Goal: Communication & Community: Answer question/provide support

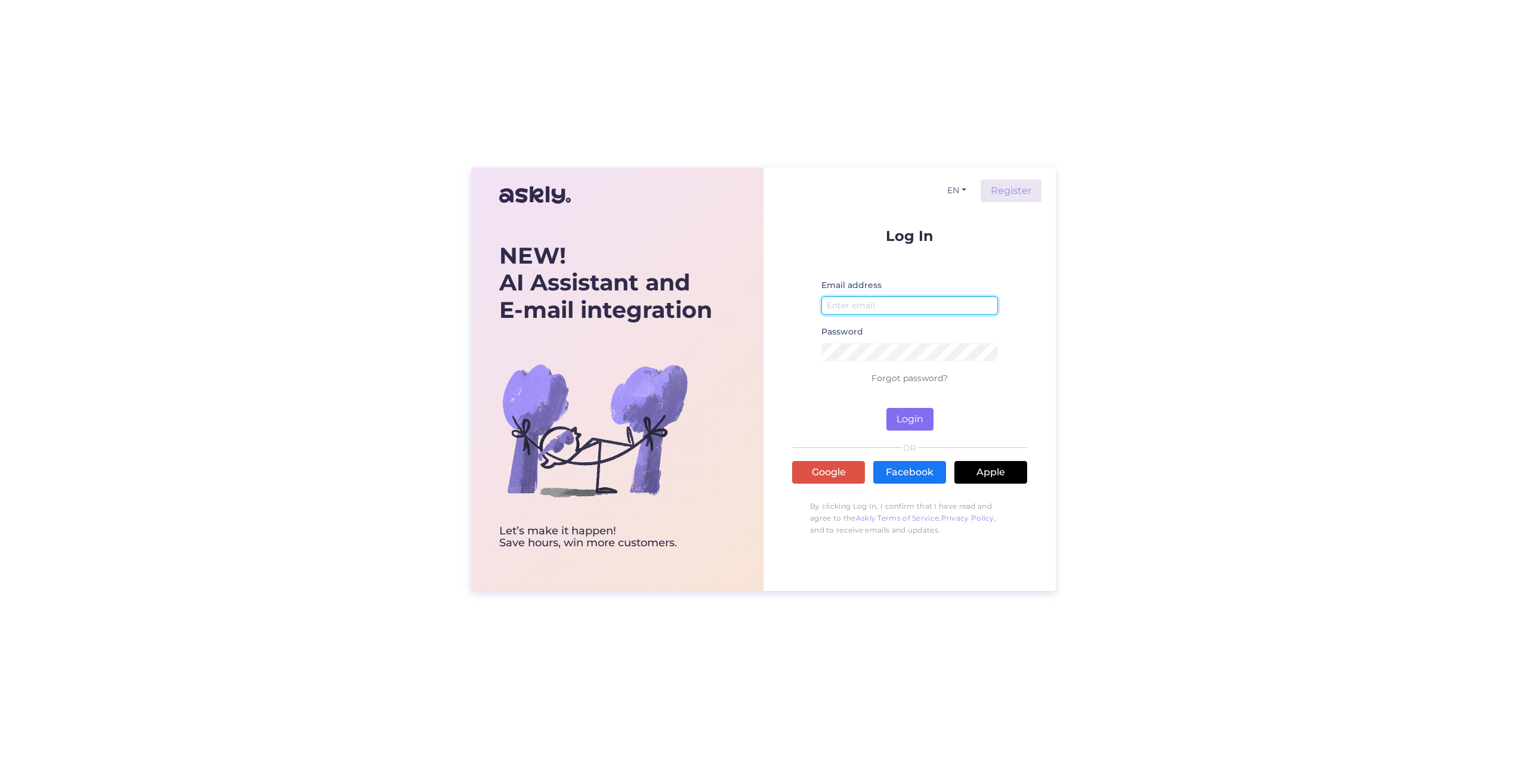
type input "[EMAIL_ADDRESS][DOMAIN_NAME]"
click at [899, 416] on button "Login" at bounding box center [909, 419] width 47 height 23
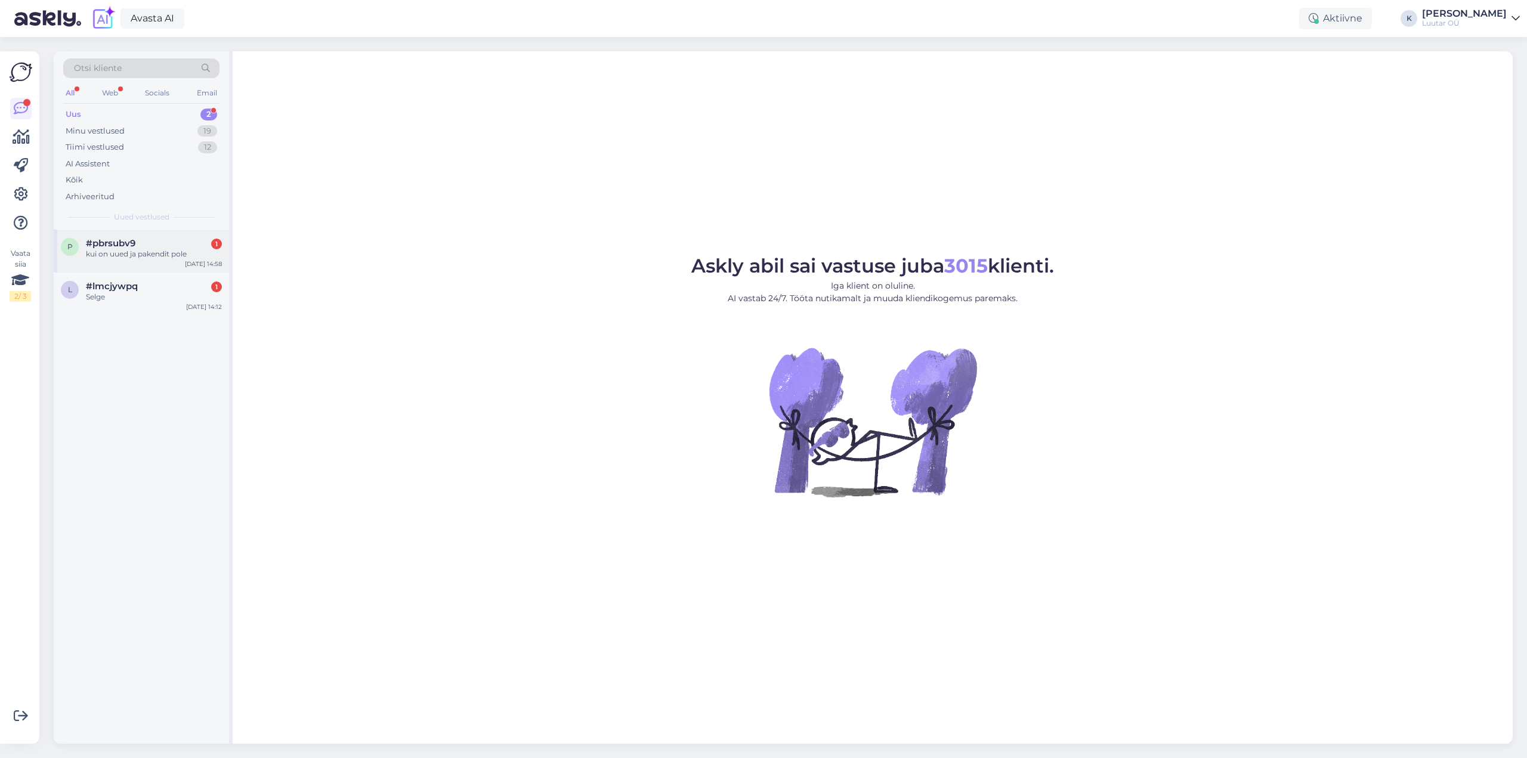
click at [135, 254] on div "kui on uued ja pakendit pole" at bounding box center [154, 254] width 136 height 11
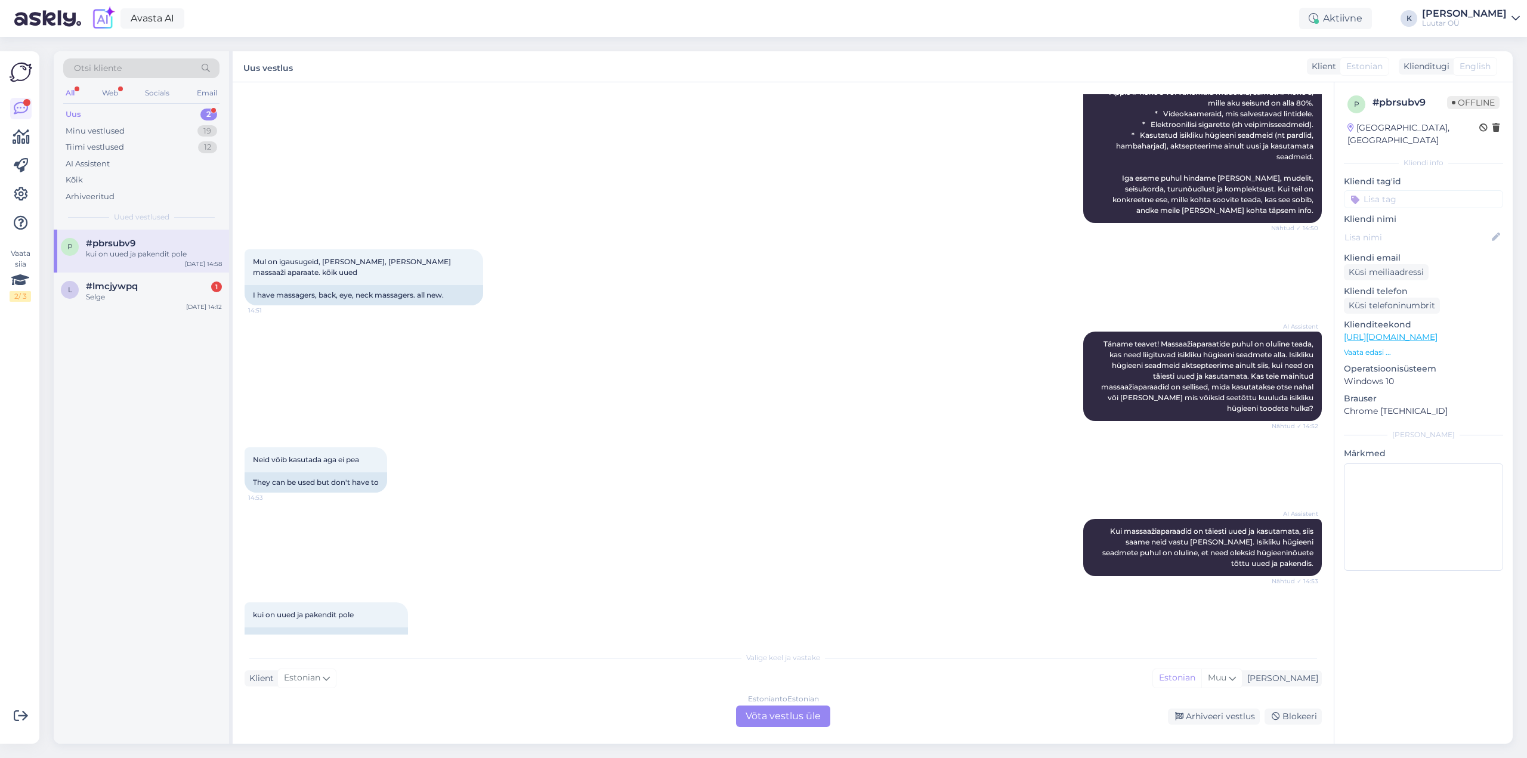
scroll to position [534, 0]
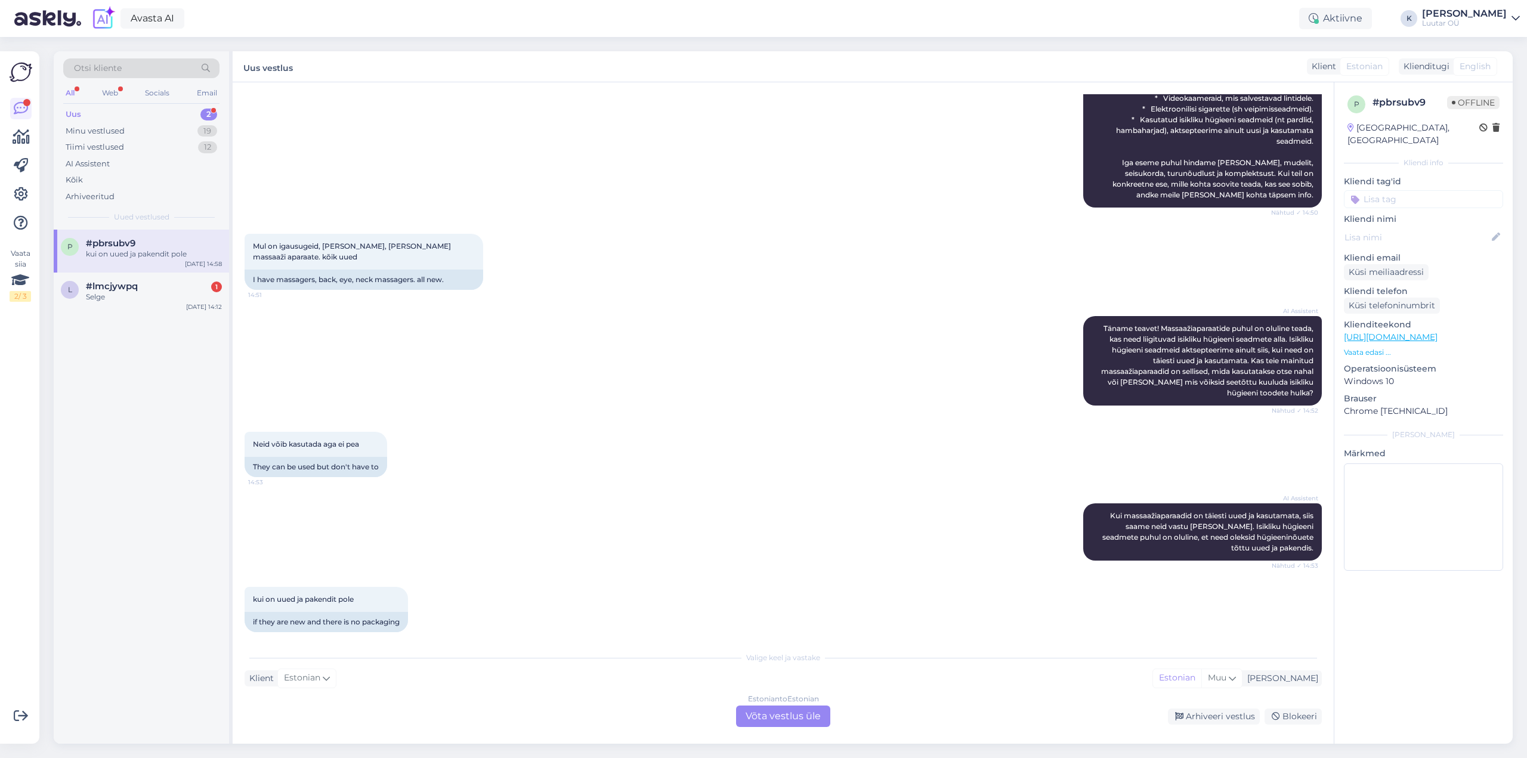
click at [792, 713] on div "Estonian to Estonian Võta vestlus üle" at bounding box center [783, 716] width 94 height 21
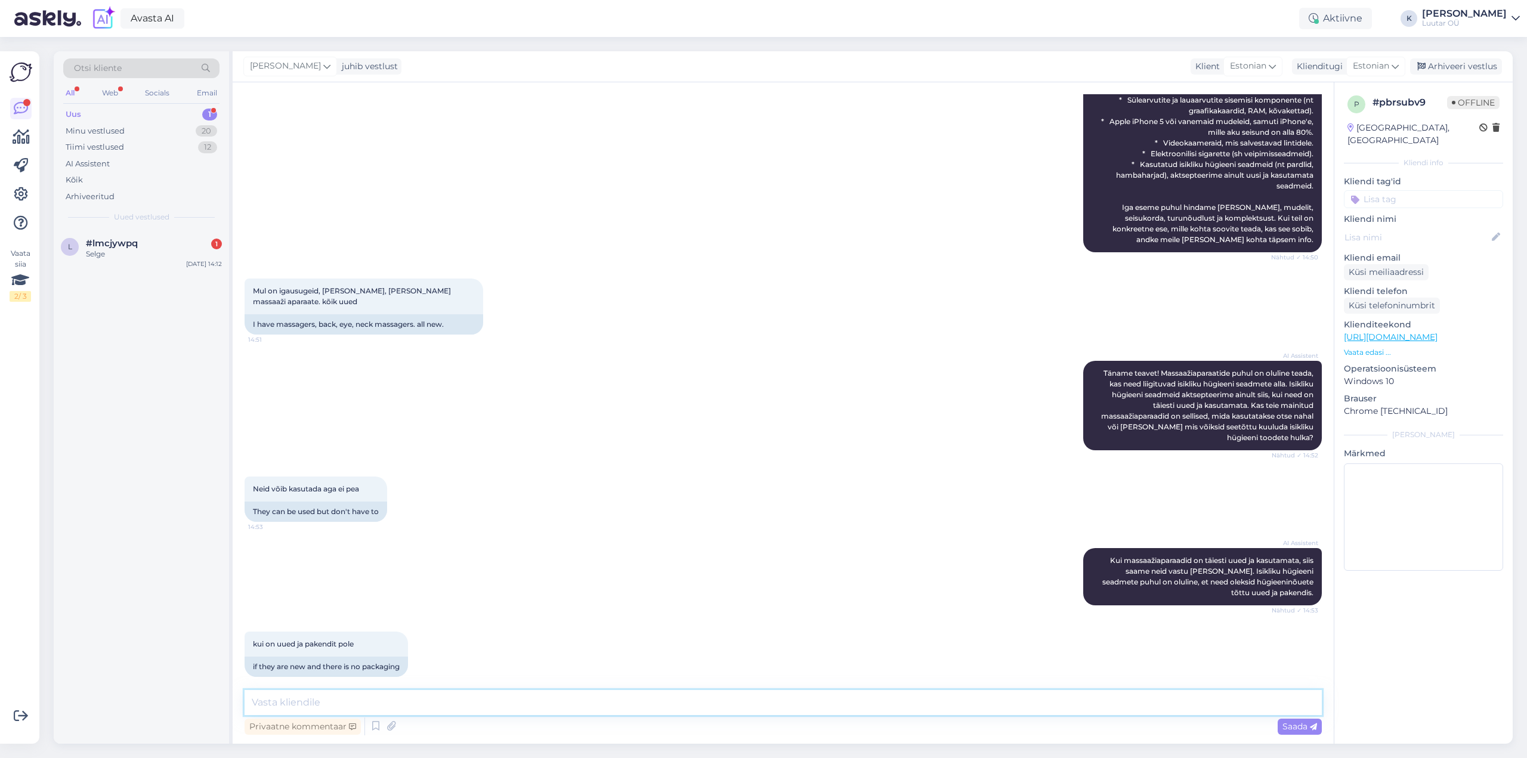
click at [595, 704] on textarea at bounding box center [783, 702] width 1077 height 25
type textarea "Tere! Oleneb täpsemalt kaubast. Kahjuks kõiki tooteid vastu ei võeta ja osadele…"
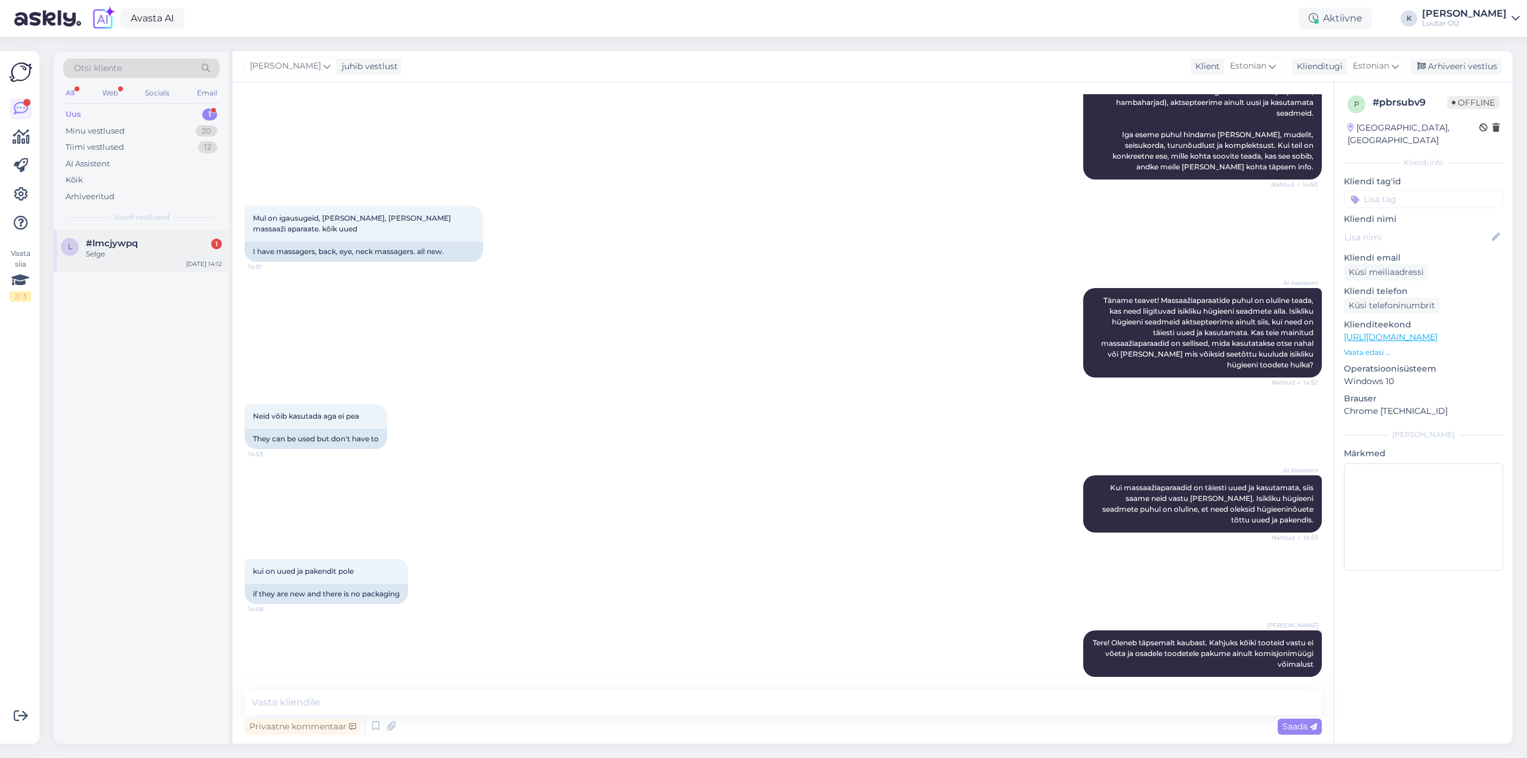
click at [101, 245] on span "#lmcjywpq" at bounding box center [112, 243] width 52 height 11
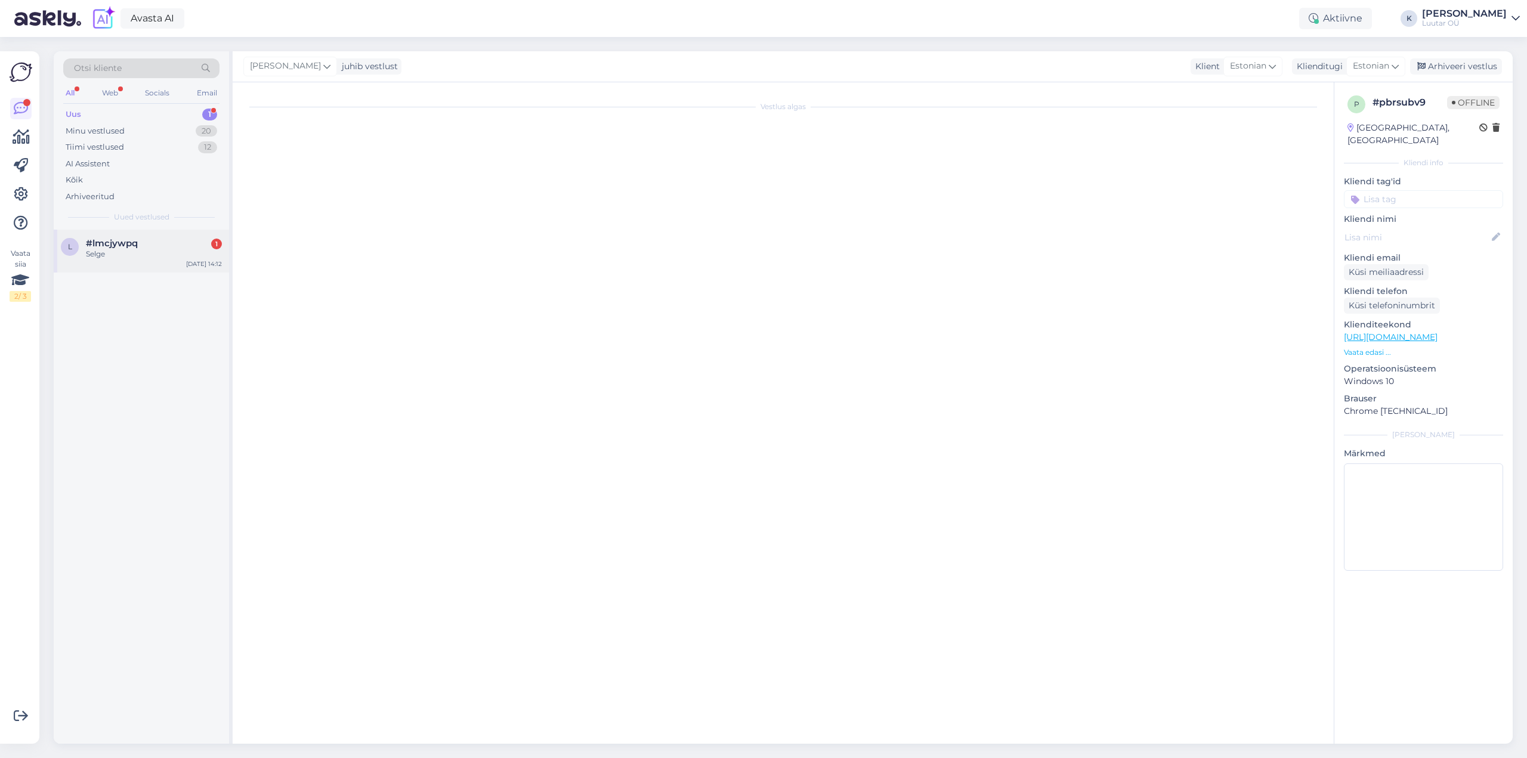
scroll to position [1038, 0]
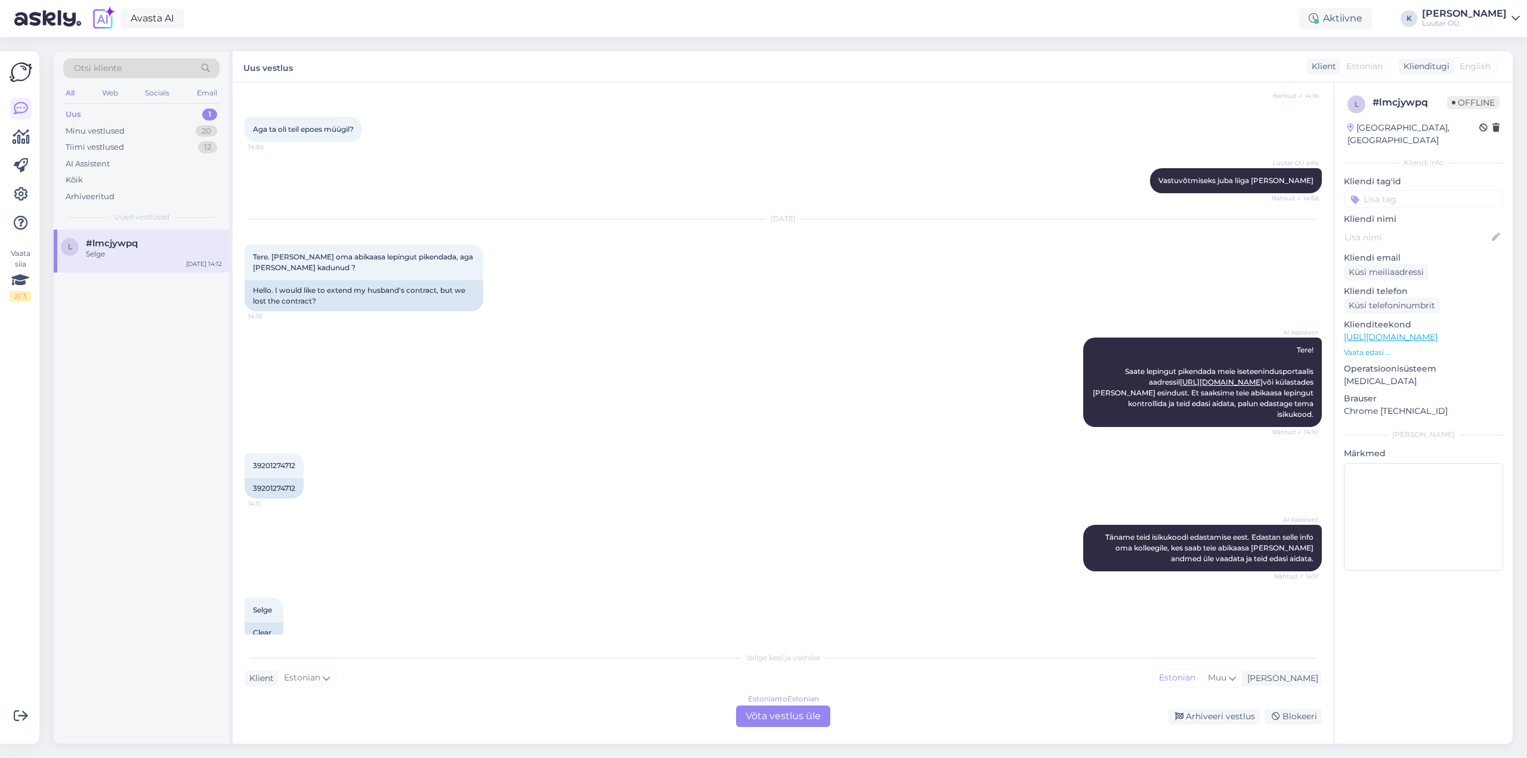
click at [793, 722] on div "Estonian to Estonian Võta vestlus üle" at bounding box center [783, 716] width 94 height 21
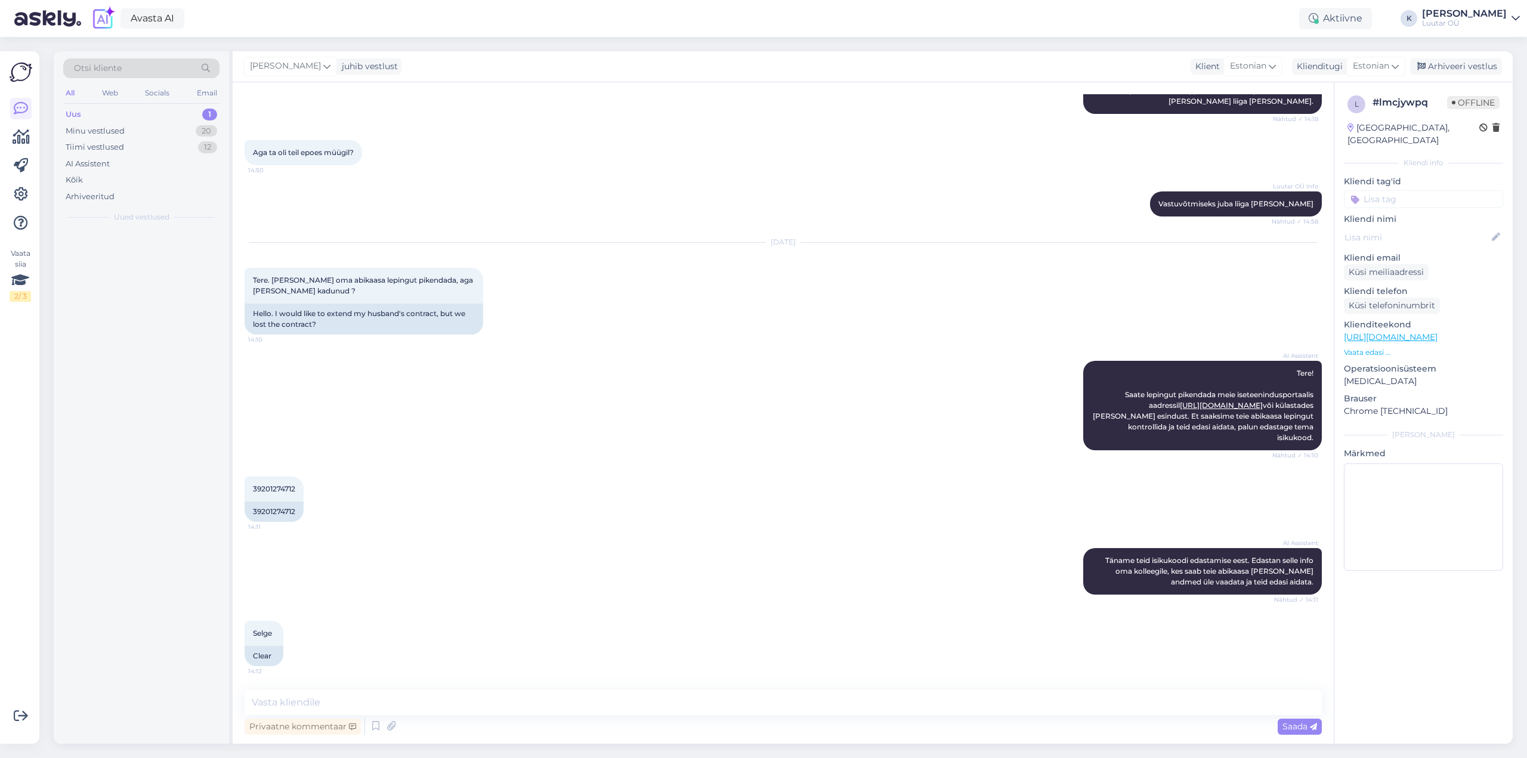
scroll to position [993, 0]
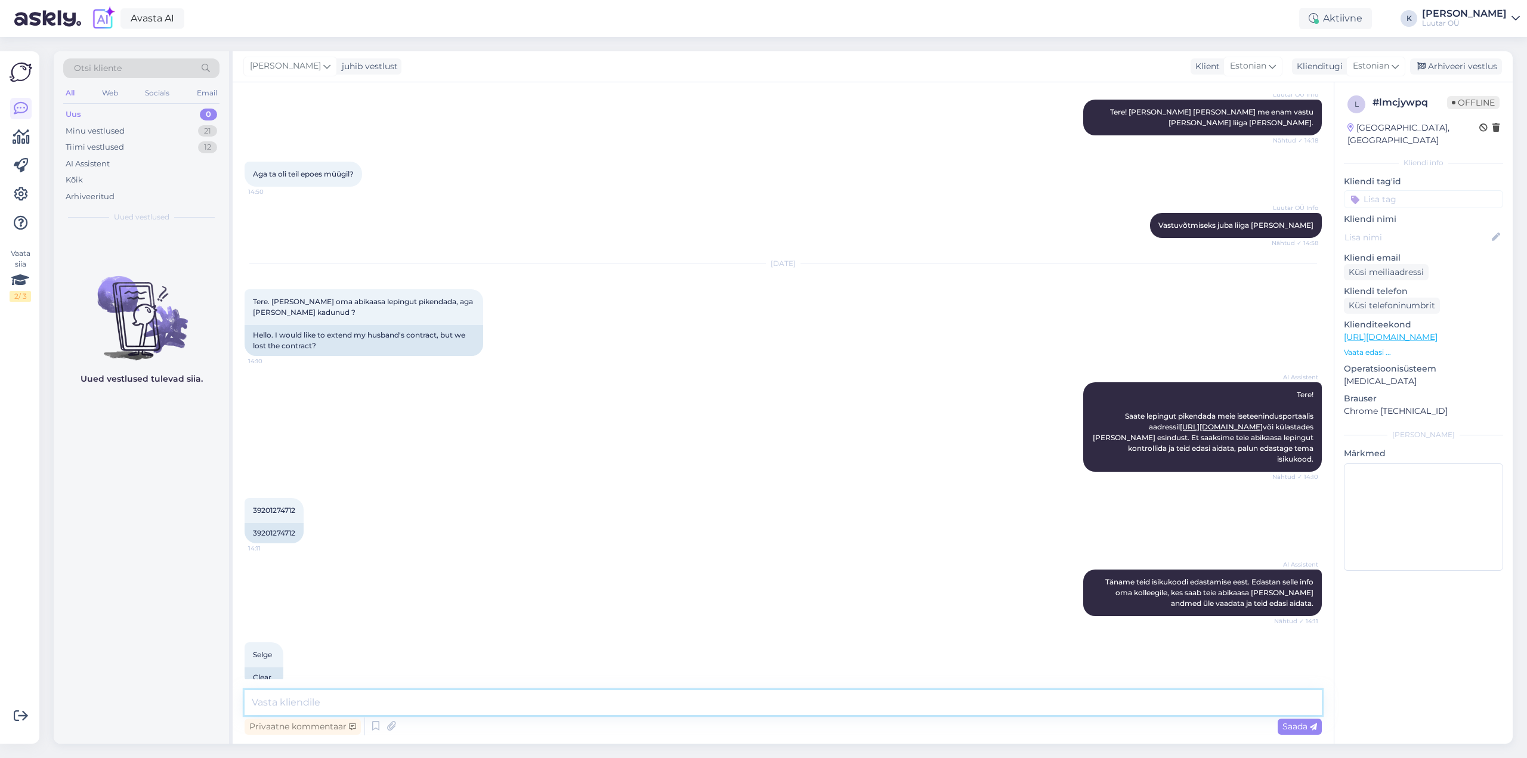
click at [534, 704] on textarea at bounding box center [783, 702] width 1077 height 25
type textarea "Tere!"
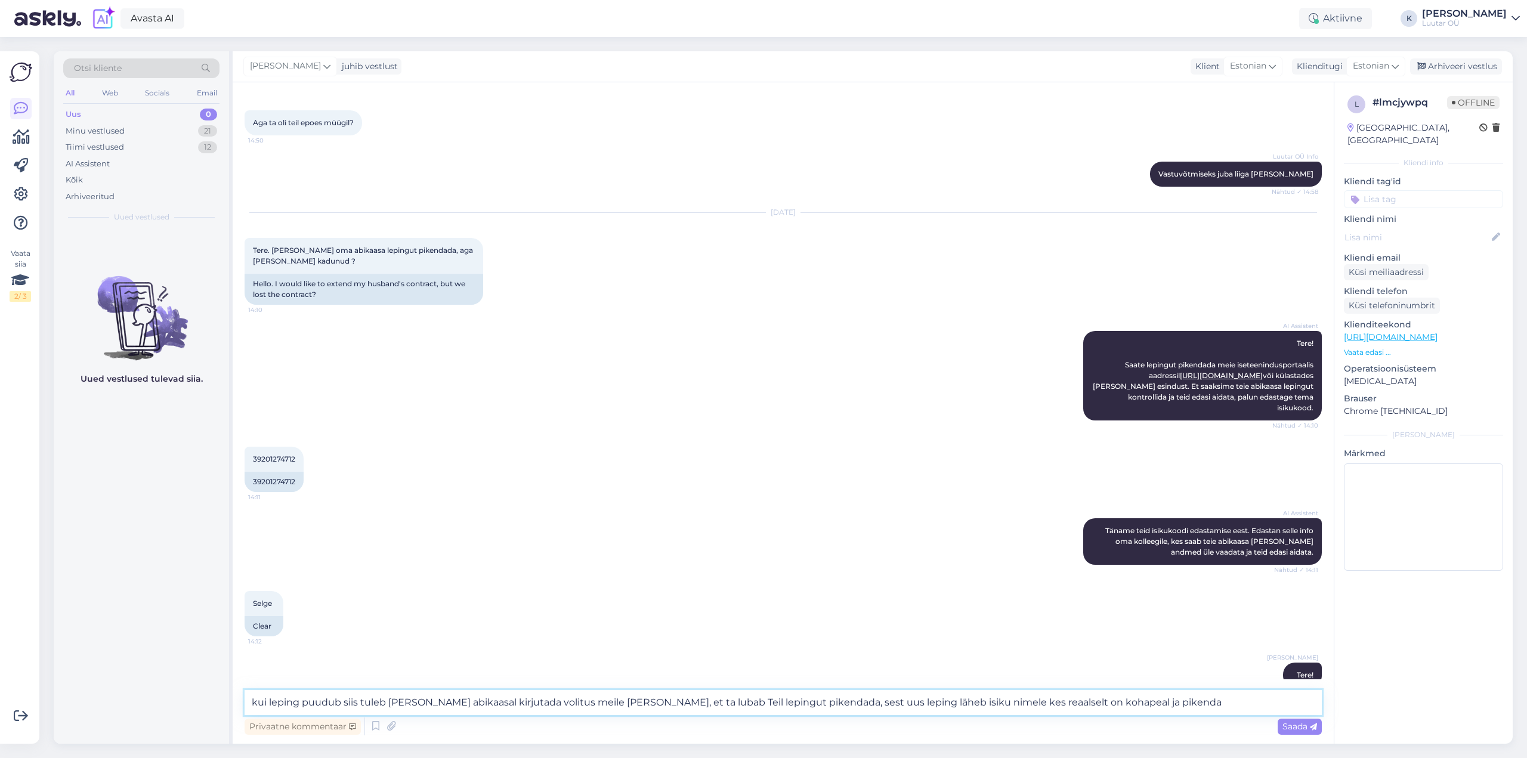
type textarea "kui leping puudub siis tuleb [PERSON_NAME] abikaasal kirjutada volitus meile [P…"
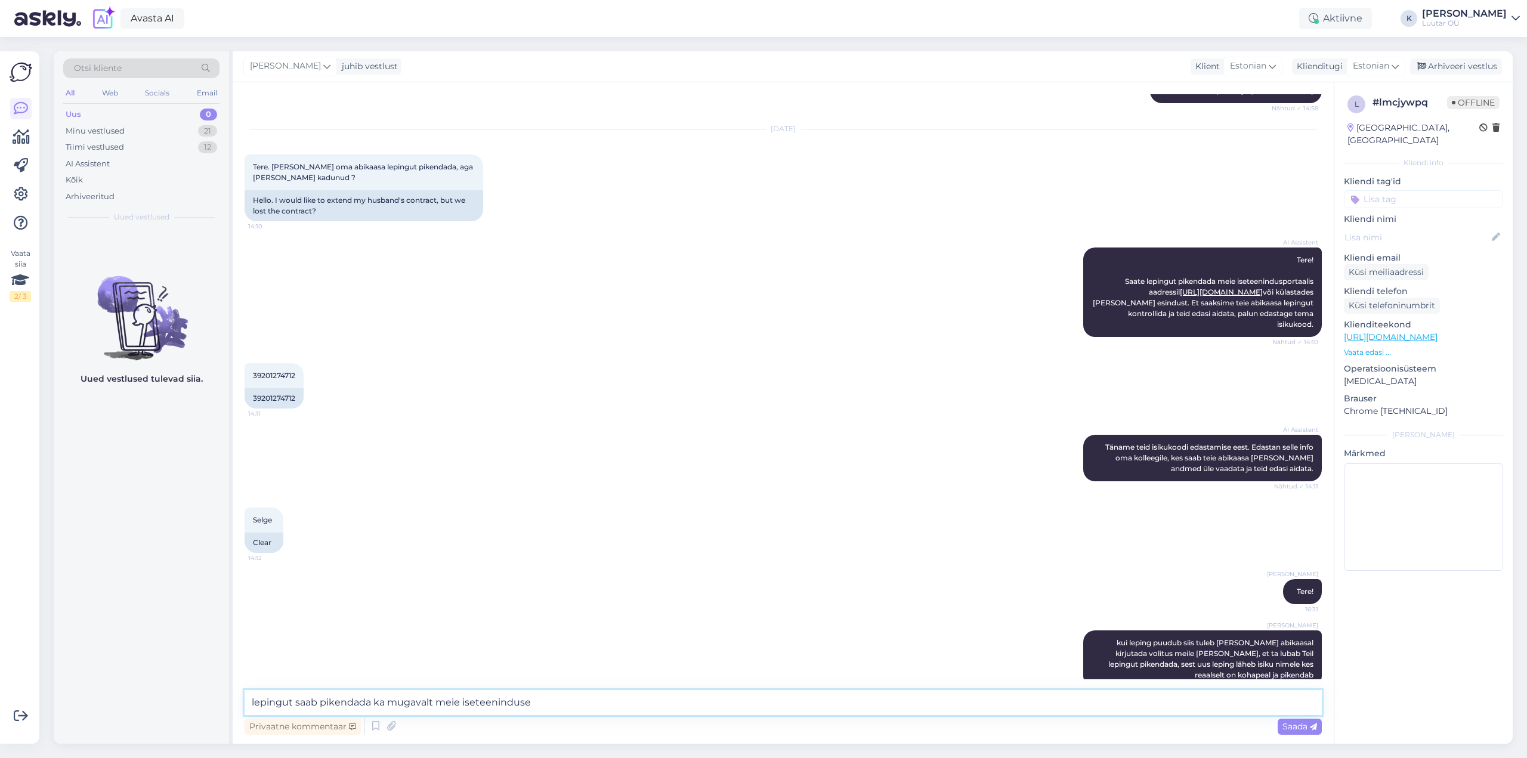
type textarea "lepingut saab pikendada ka mugavalt meie iseteeninduses"
